Goal: Information Seeking & Learning: Learn about a topic

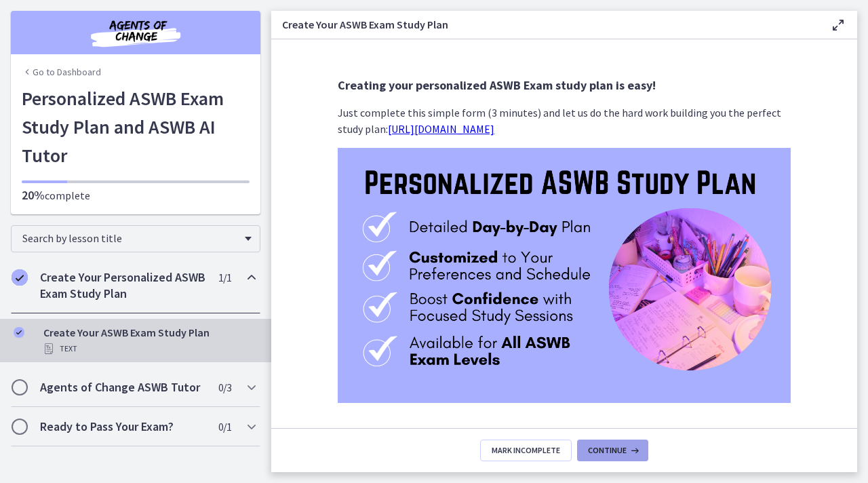
click at [588, 453] on span "Continue" at bounding box center [607, 450] width 39 height 11
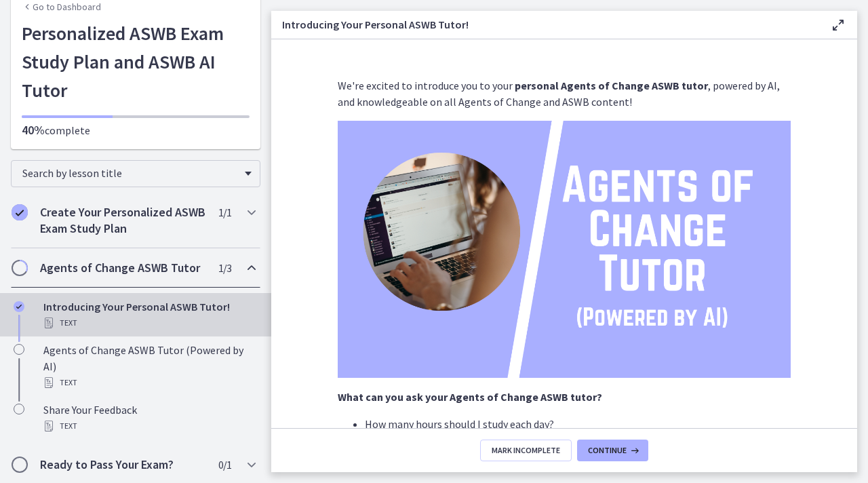
scroll to position [66, 0]
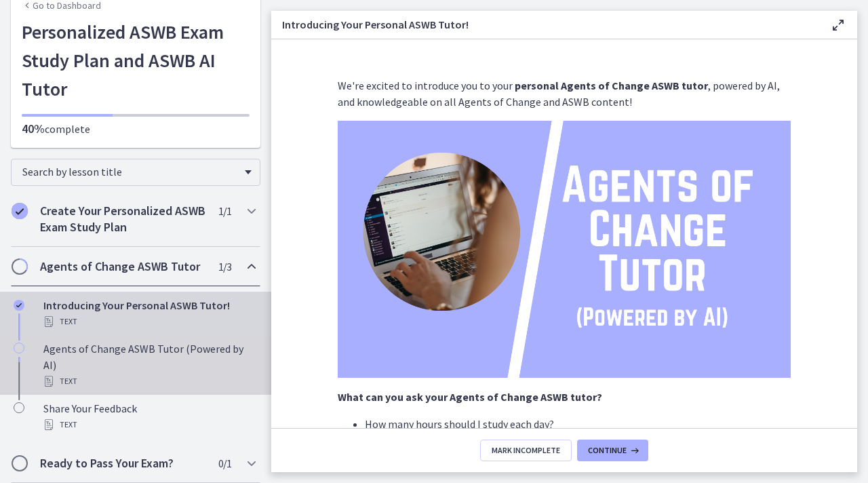
click at [127, 358] on div "Agents of Change ASWB Tutor (Powered by AI) Text" at bounding box center [148, 364] width 211 height 49
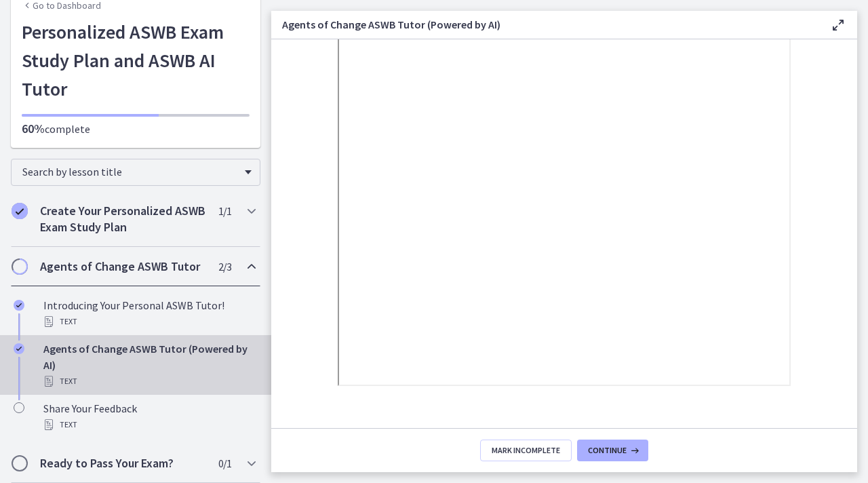
scroll to position [228, 0]
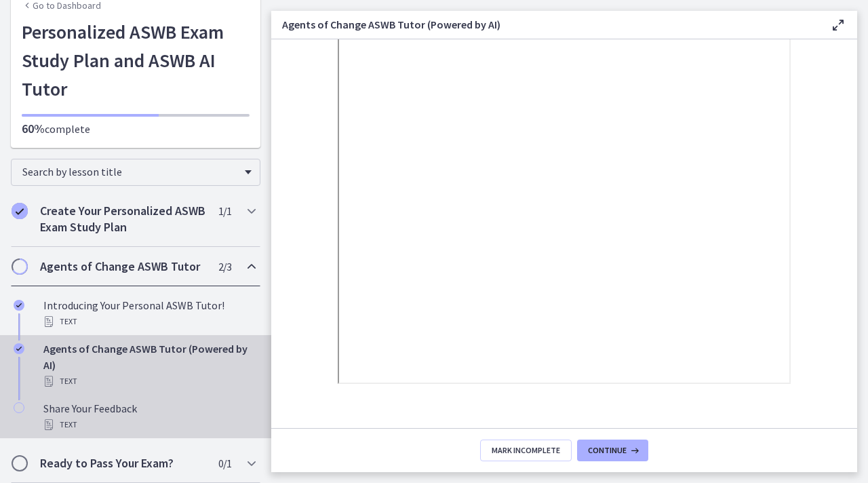
click at [125, 408] on div "Share Your Feedback Text" at bounding box center [148, 416] width 211 height 33
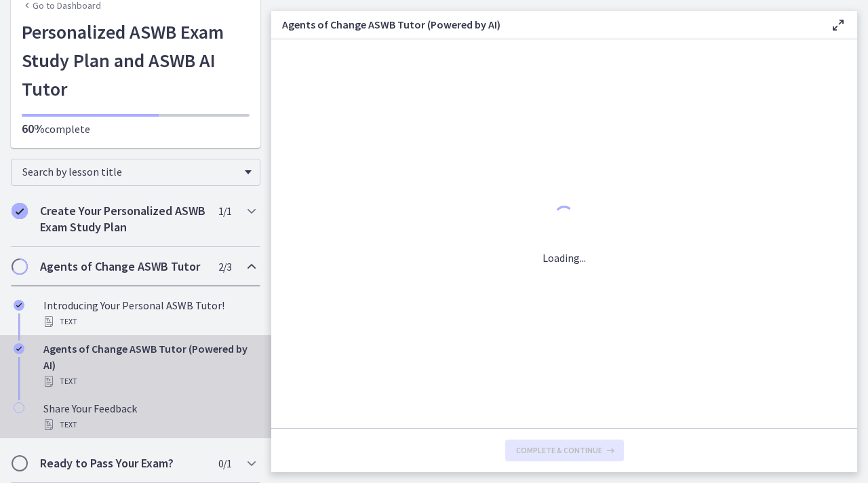
scroll to position [0, 0]
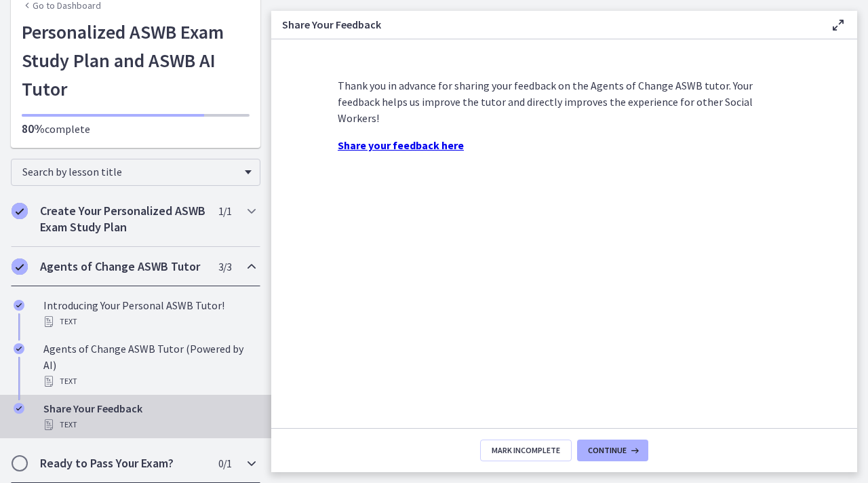
click at [118, 455] on h2 "Ready to Pass Your Exam?" at bounding box center [122, 463] width 165 height 16
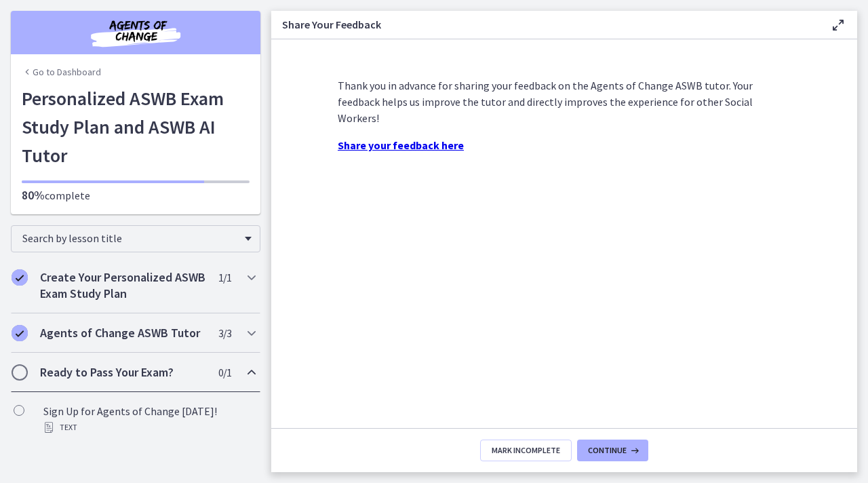
click at [124, 363] on div "Ready to Pass Your Exam? 0 / 1 Completed" at bounding box center [135, 371] width 249 height 39
click at [113, 370] on h2 "Ready to Pass Your Exam?" at bounding box center [122, 372] width 165 height 16
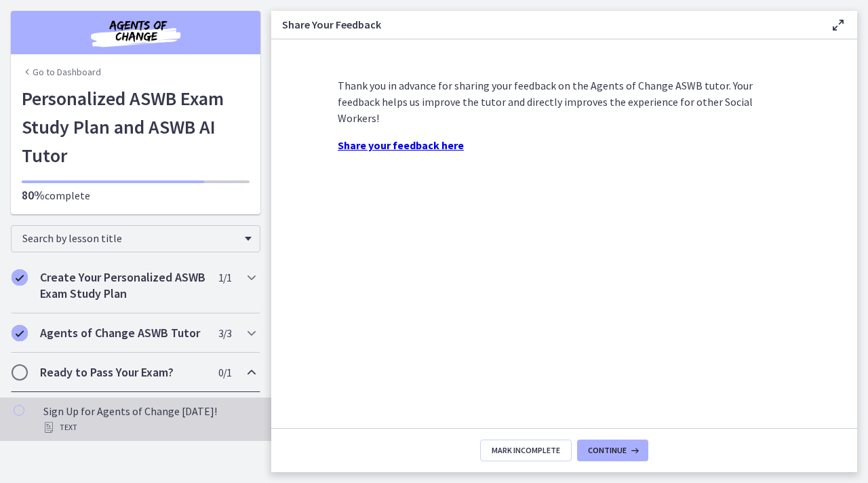
click at [103, 422] on div "Text" at bounding box center [148, 427] width 211 height 16
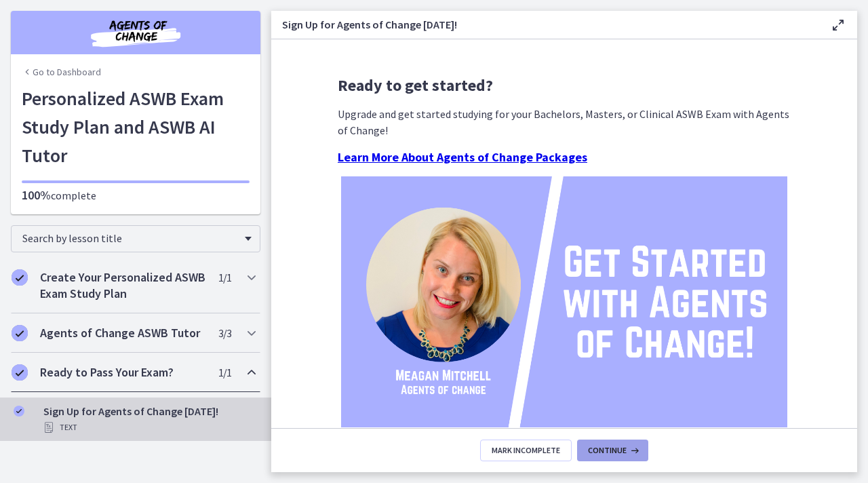
click at [616, 453] on span "Continue" at bounding box center [607, 450] width 39 height 11
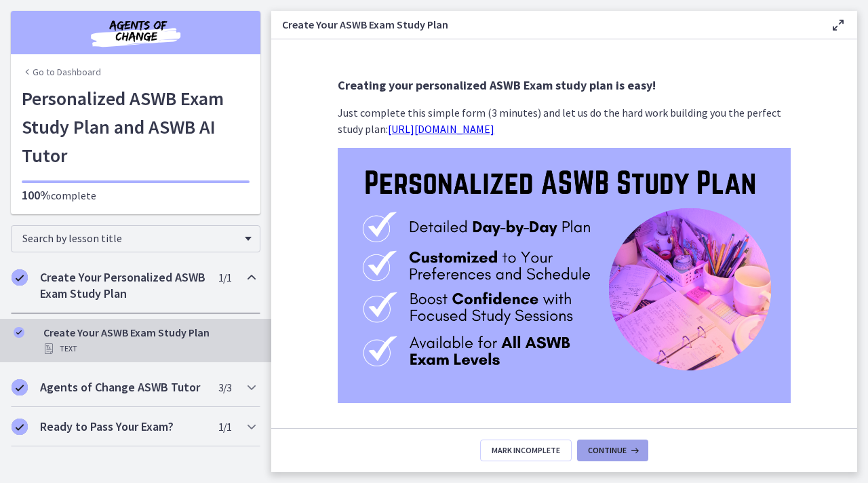
click at [614, 449] on span "Continue" at bounding box center [607, 450] width 39 height 11
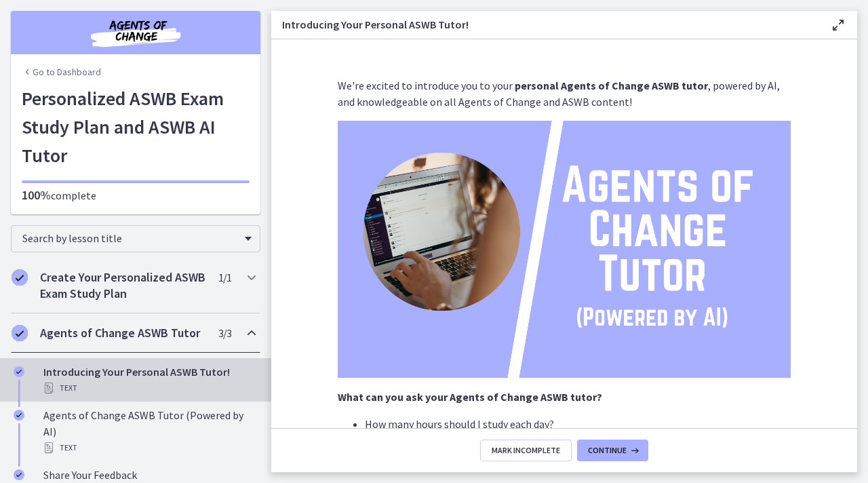
click at [48, 68] on link "Go to Dashboard" at bounding box center [61, 72] width 79 height 14
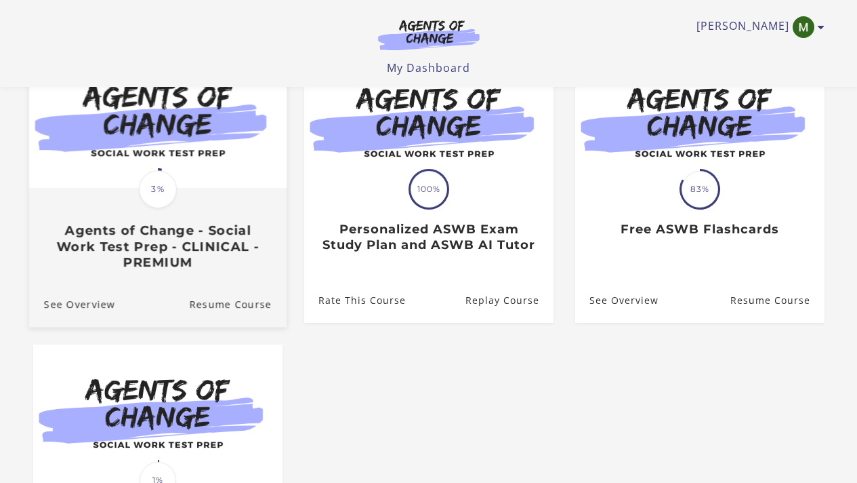
scroll to position [155, 0]
click at [54, 312] on link "See Overview" at bounding box center [71, 304] width 86 height 45
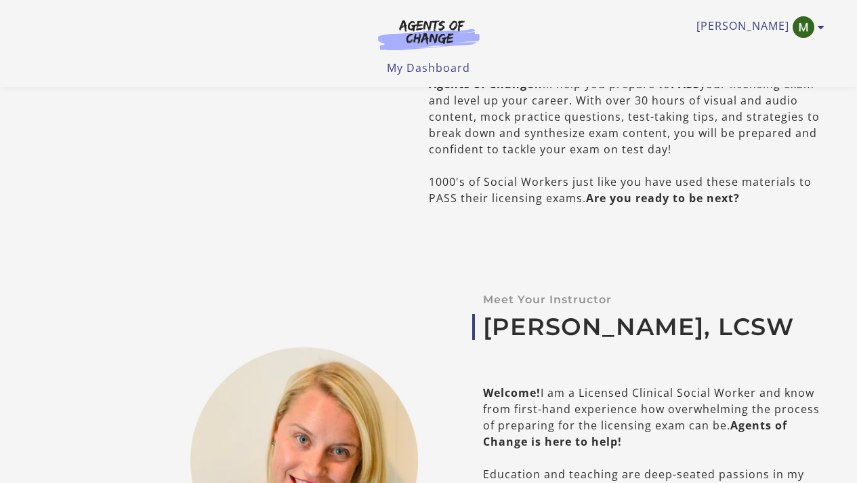
scroll to position [368, 0]
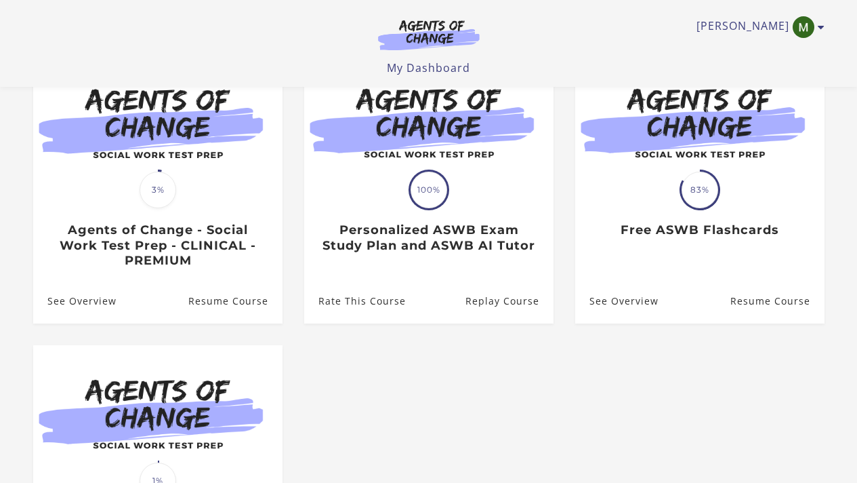
scroll to position [155, 0]
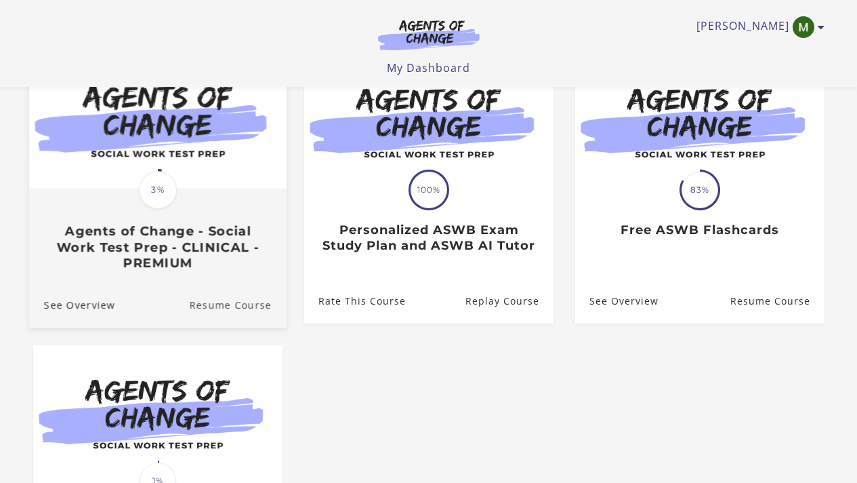
click at [216, 308] on link "Resume Course" at bounding box center [238, 304] width 98 height 45
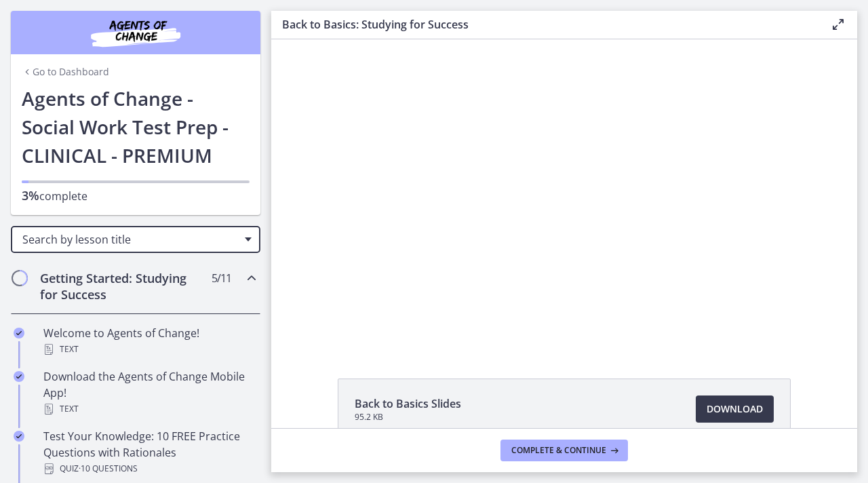
click at [203, 232] on span "Search by lesson title" at bounding box center [130, 239] width 216 height 15
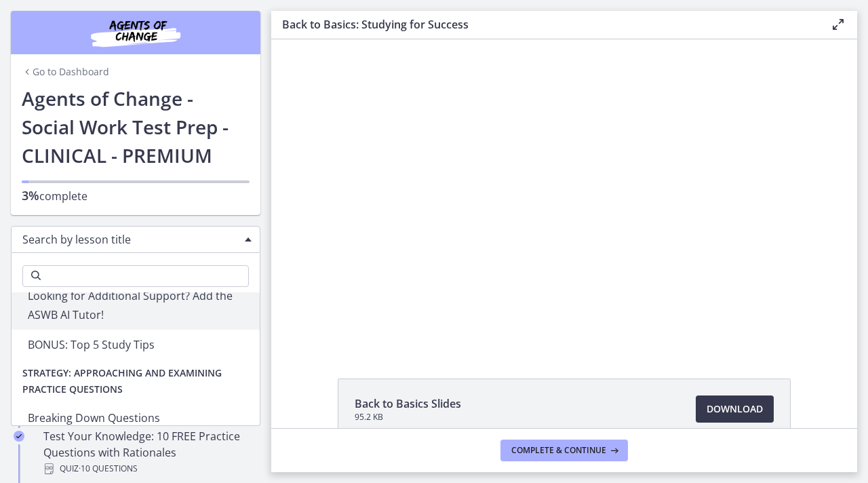
scroll to position [365, 0]
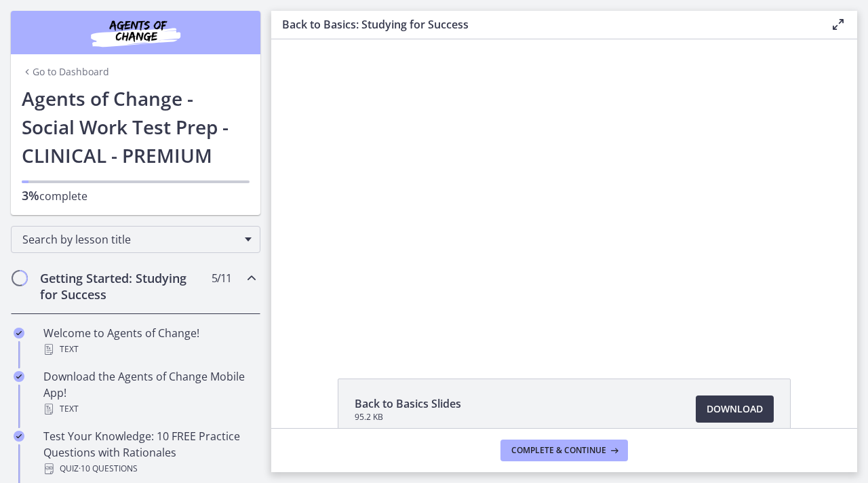
click at [256, 230] on div "Search by lesson title" at bounding box center [135, 236] width 271 height 43
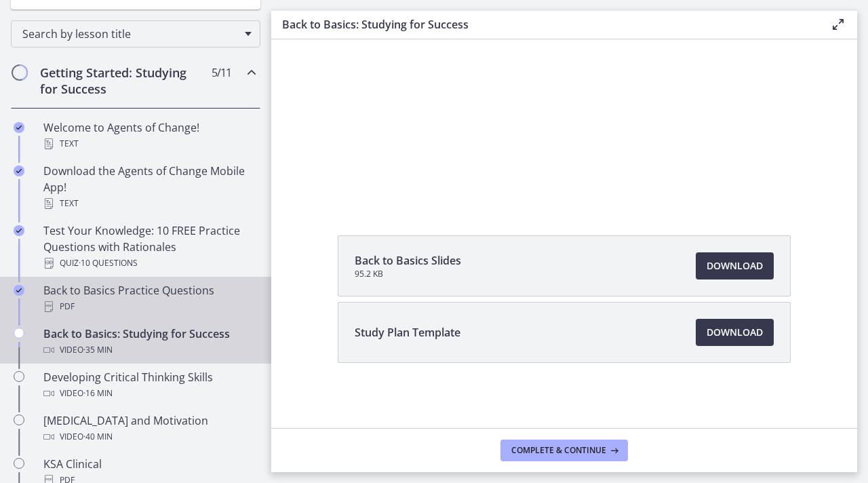
scroll to position [367, 0]
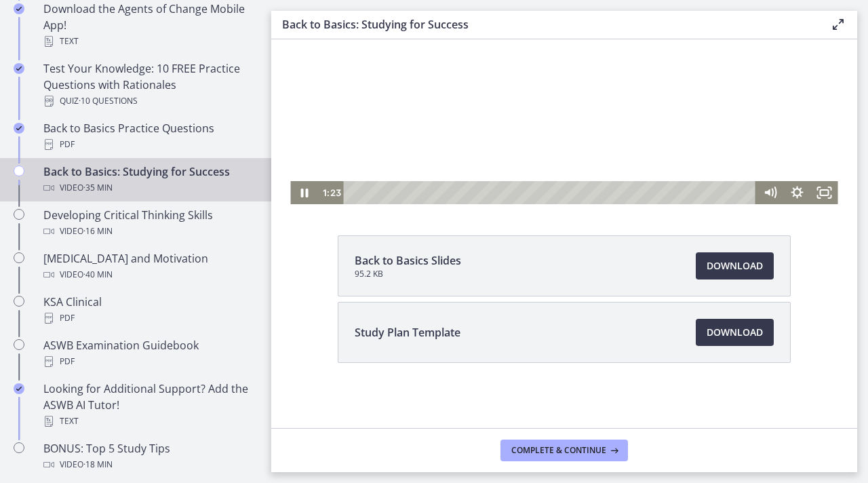
click at [539, 75] on div at bounding box center [563, 50] width 547 height 308
